Goal: Information Seeking & Learning: Learn about a topic

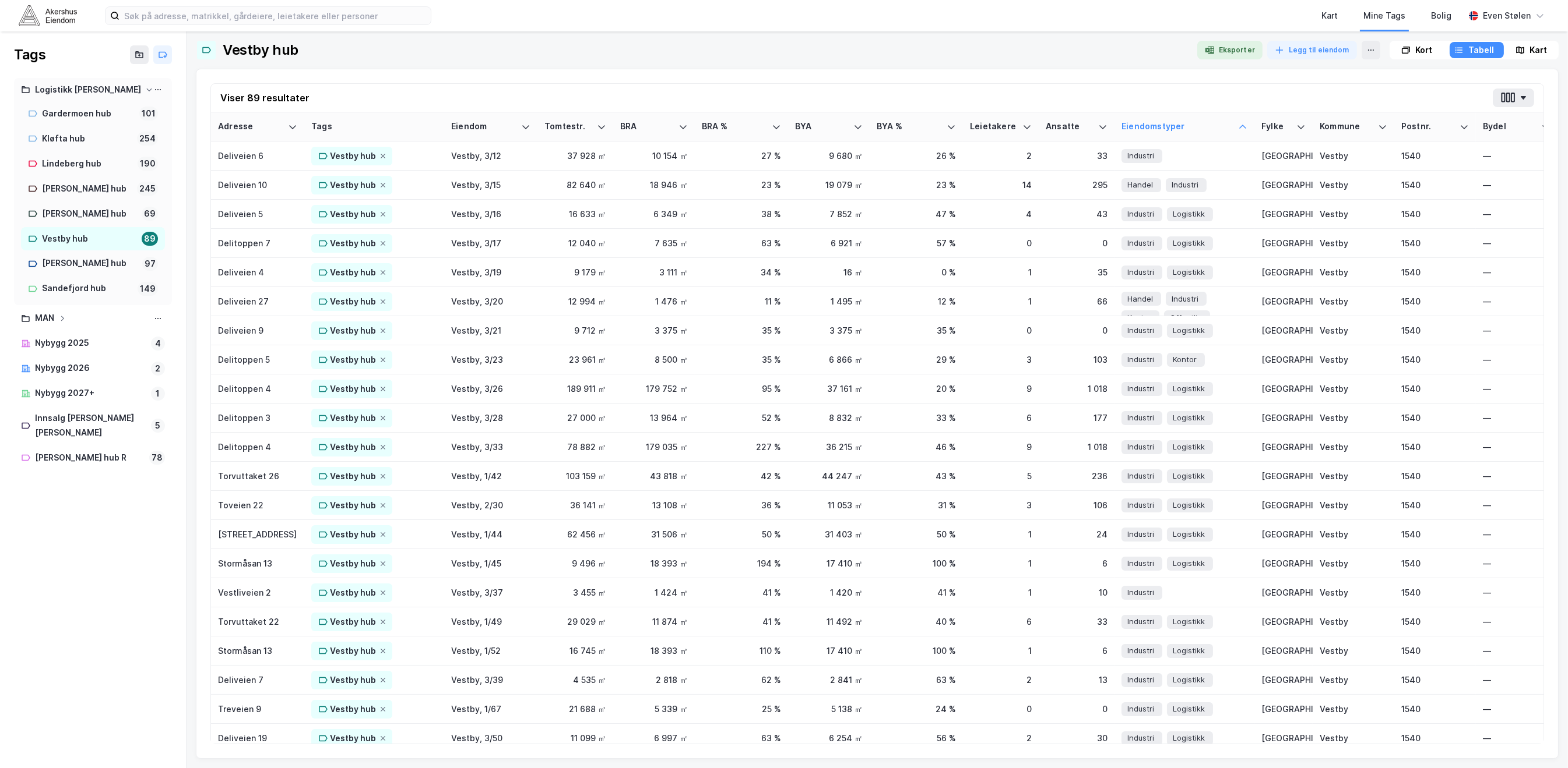
drag, startPoint x: 18, startPoint y: 9, endPoint x: 31, endPoint y: 11, distance: 13.2
click at [19, 9] on img at bounding box center [48, 15] width 58 height 20
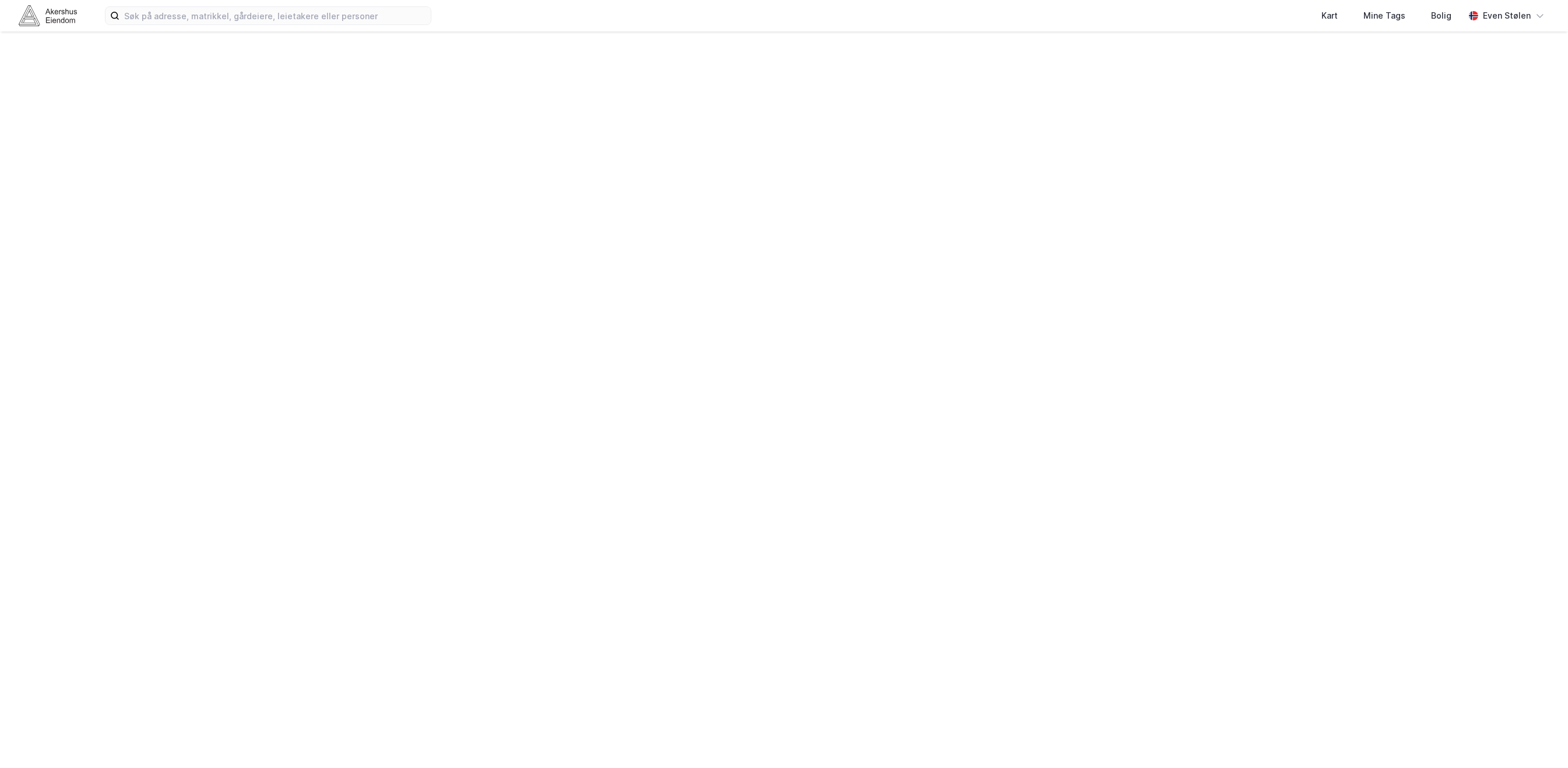
click at [34, 11] on img at bounding box center [48, 15] width 58 height 20
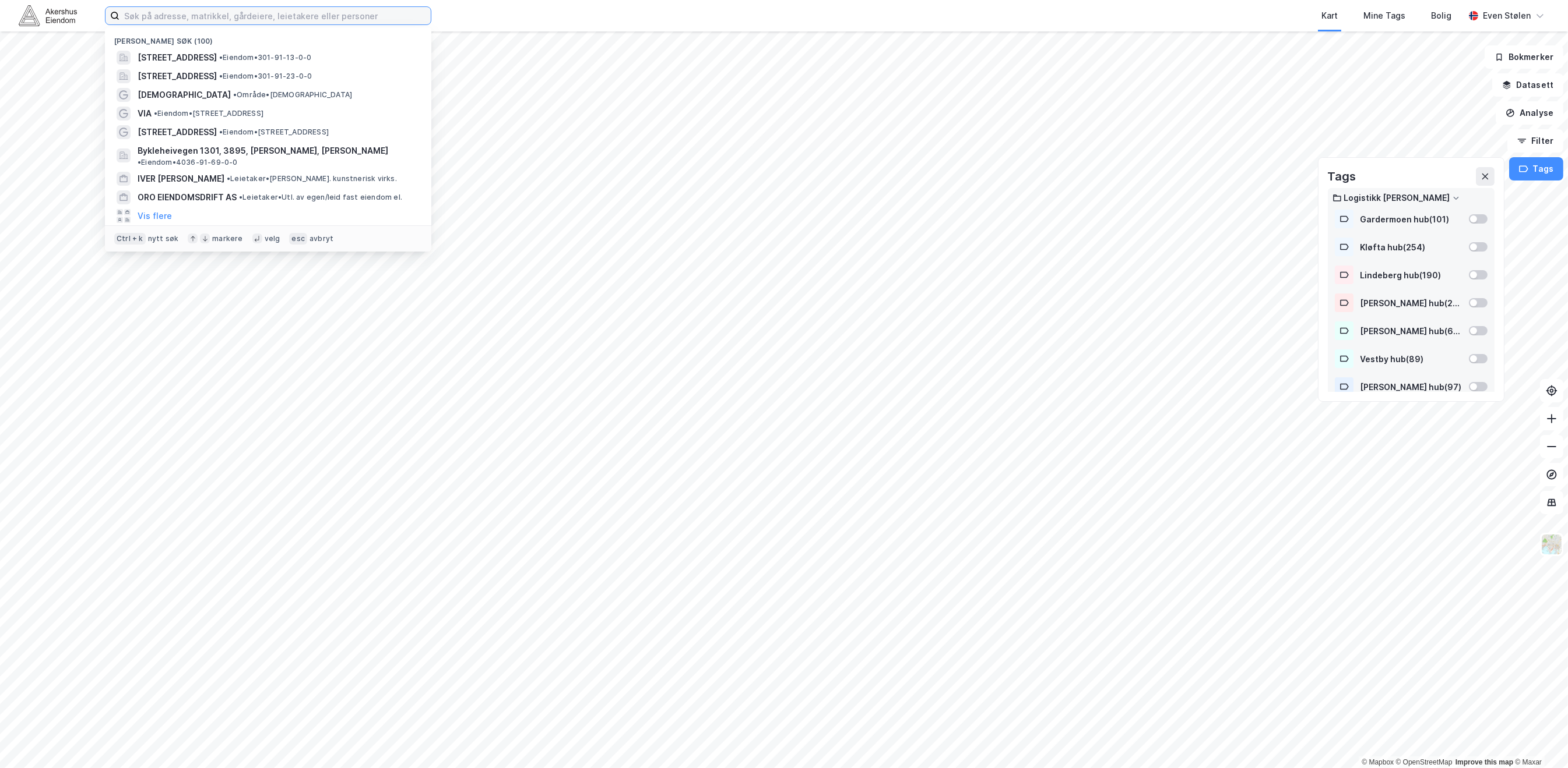
click at [257, 17] on input at bounding box center [275, 16] width 311 height 18
click at [222, 77] on span "•" at bounding box center [221, 76] width 4 height 9
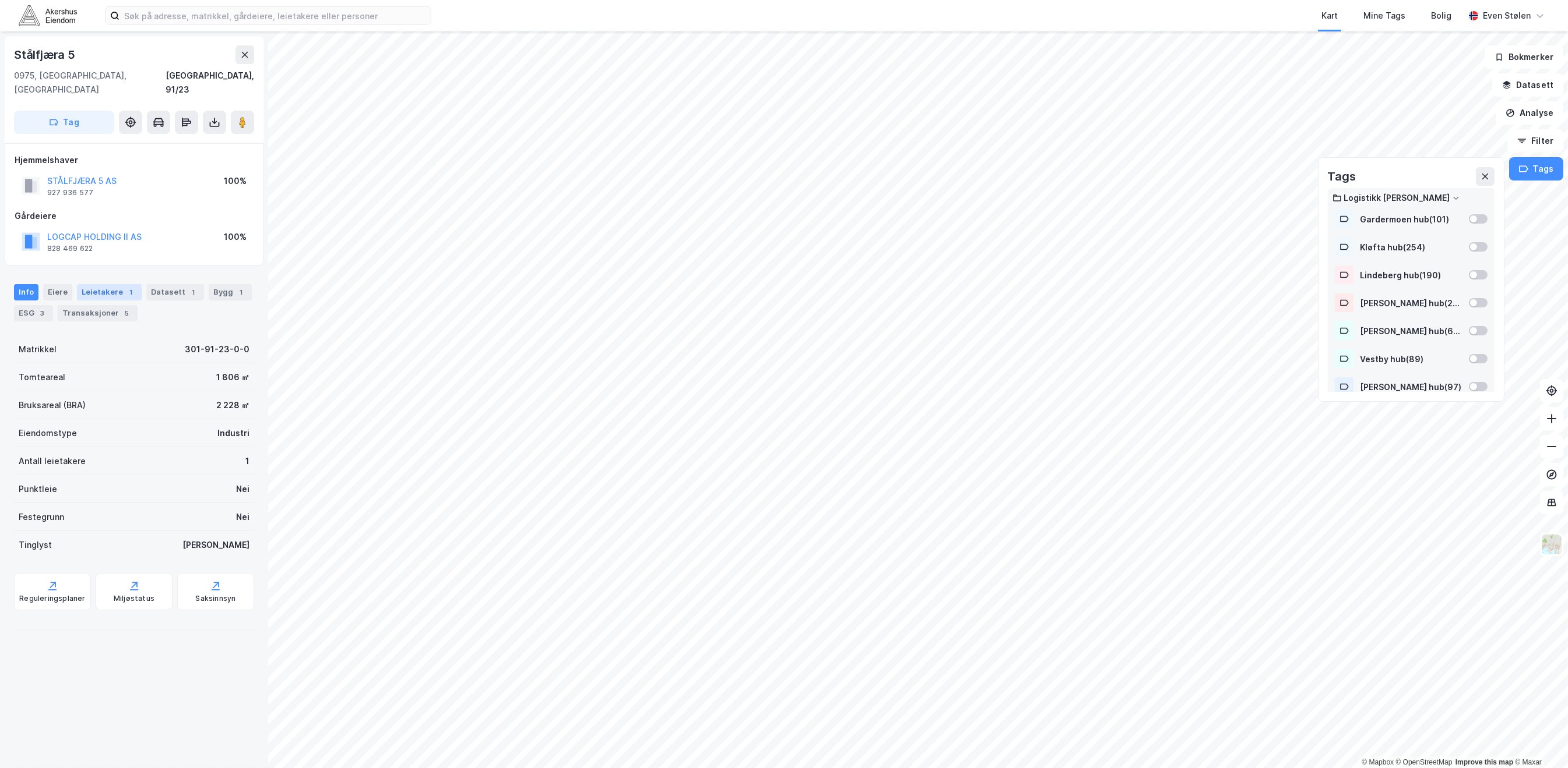
click at [110, 284] on div "Leietakere 1" at bounding box center [109, 293] width 65 height 16
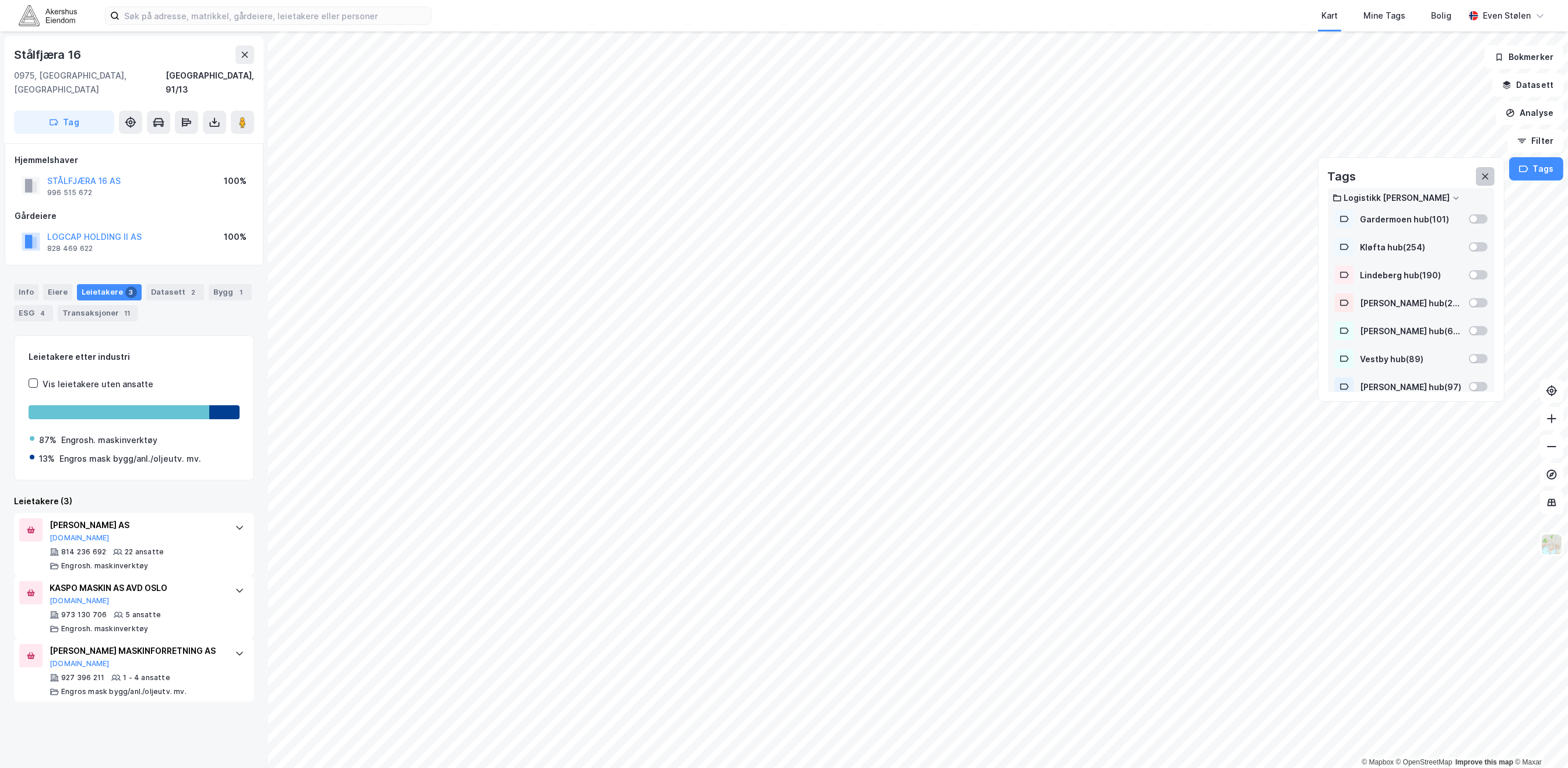
click at [1488, 179] on icon at bounding box center [1485, 177] width 6 height 6
